Goal: Task Accomplishment & Management: Manage account settings

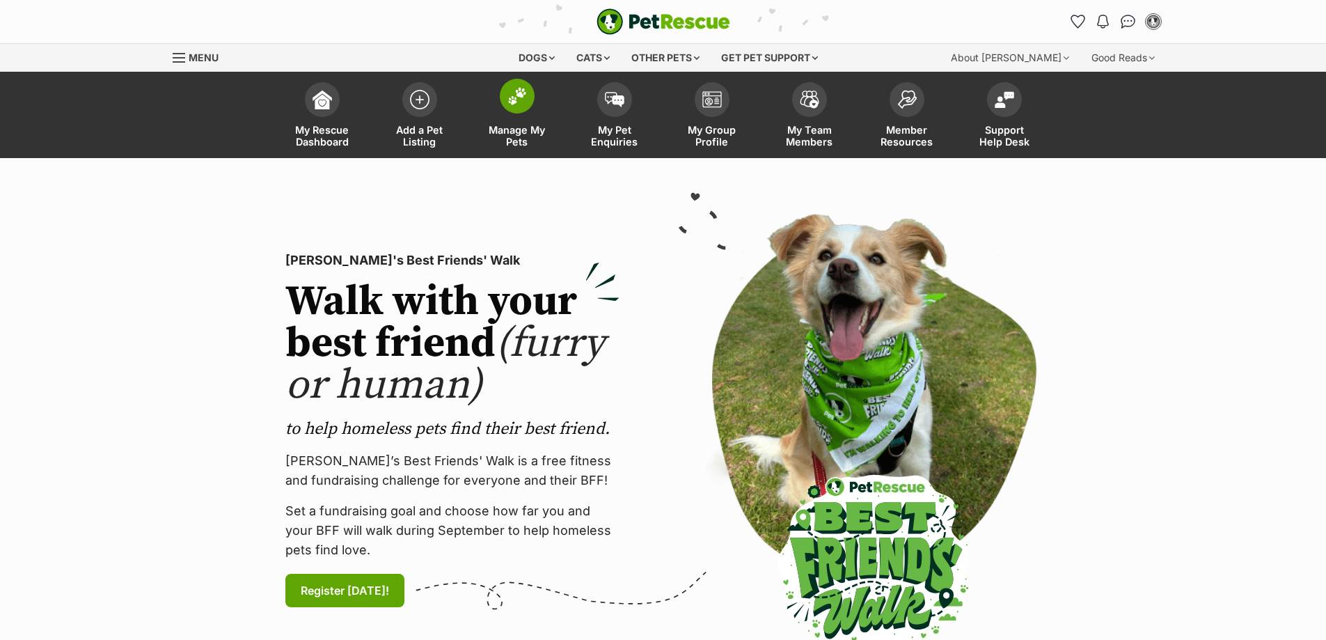
click at [528, 99] on span at bounding box center [517, 96] width 35 height 35
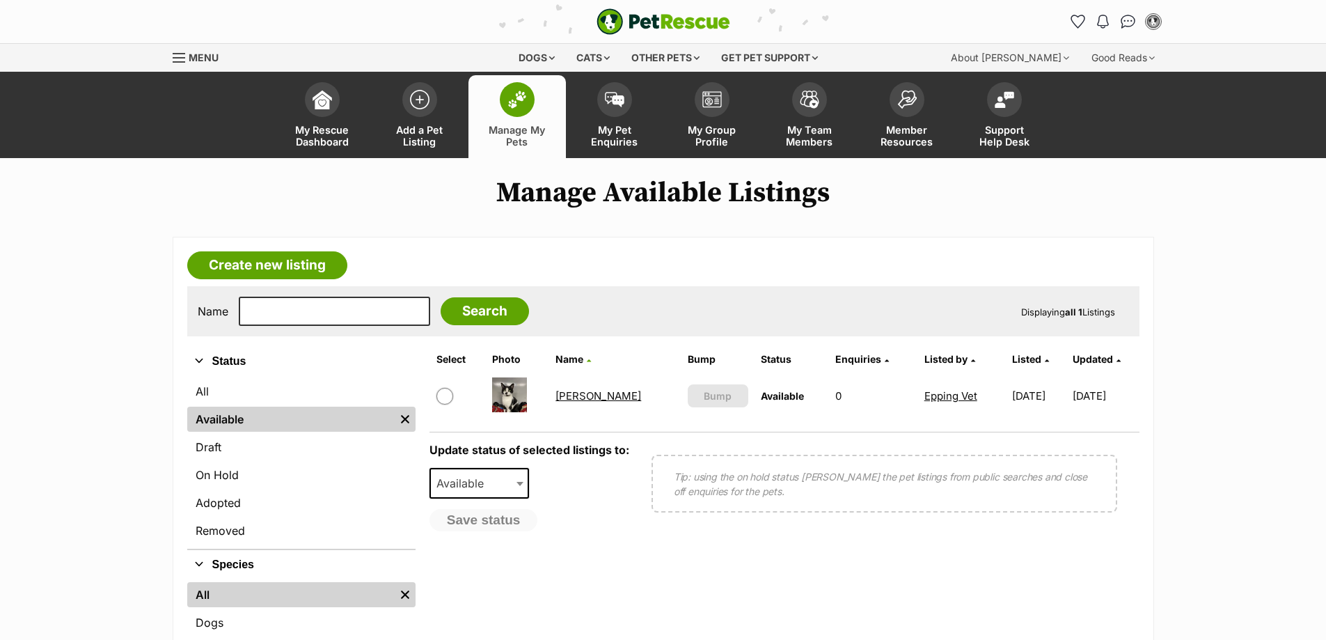
click at [445, 404] on input "checkbox" at bounding box center [444, 396] width 17 height 17
checkbox input "true"
click at [488, 493] on span "Available" at bounding box center [464, 482] width 67 height 19
select select "rehomed"
click at [492, 532] on button "Save status" at bounding box center [484, 521] width 110 height 24
